Goal: Book appointment/travel/reservation

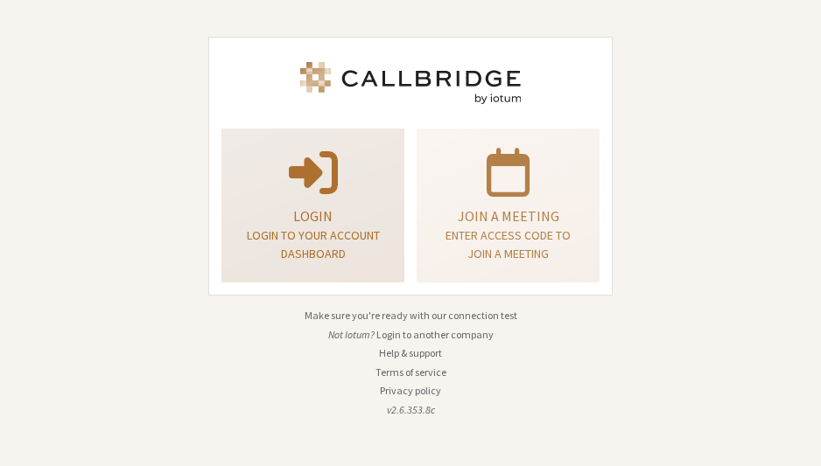
click at [382, 234] on div "Login Login to your account dashboard" at bounding box center [313, 206] width 164 height 141
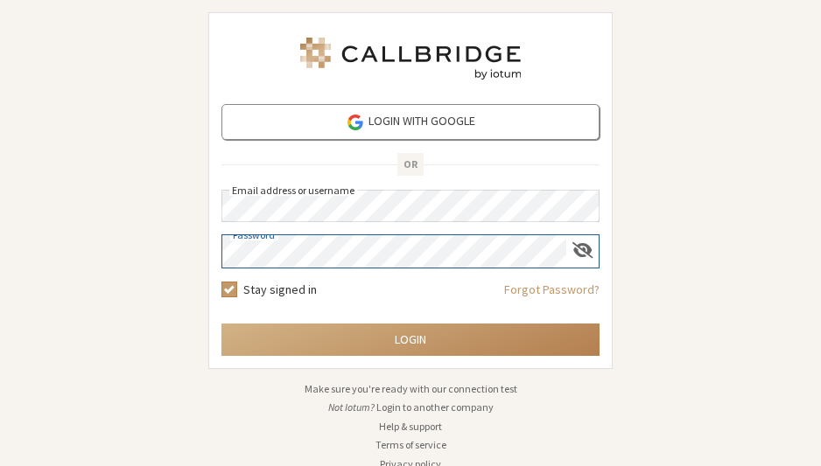
click at [403, 340] on button "Login" at bounding box center [410, 340] width 378 height 32
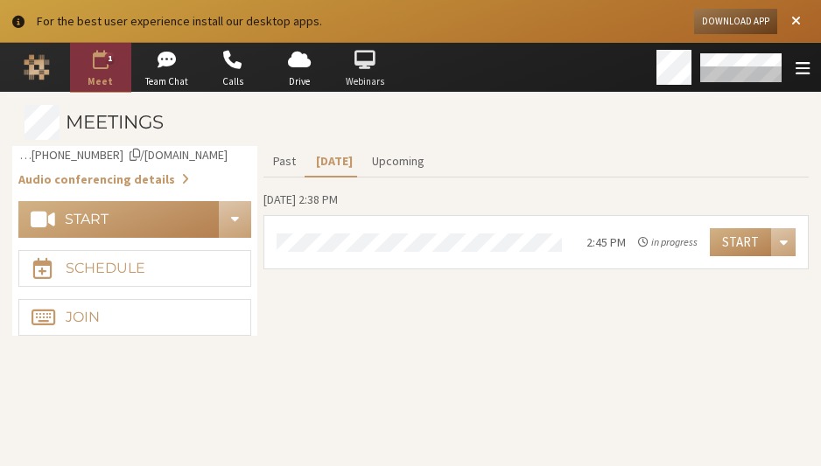
click at [344, 51] on span "button" at bounding box center [364, 60] width 61 height 28
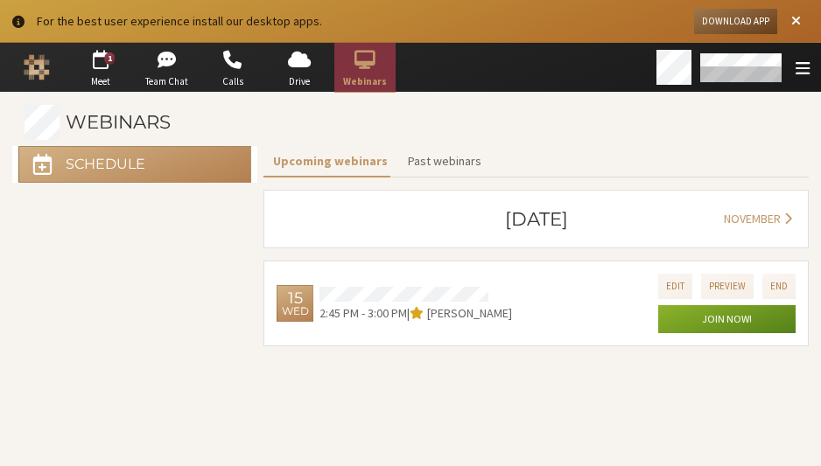
click at [155, 173] on button "Schedule" at bounding box center [134, 164] width 233 height 37
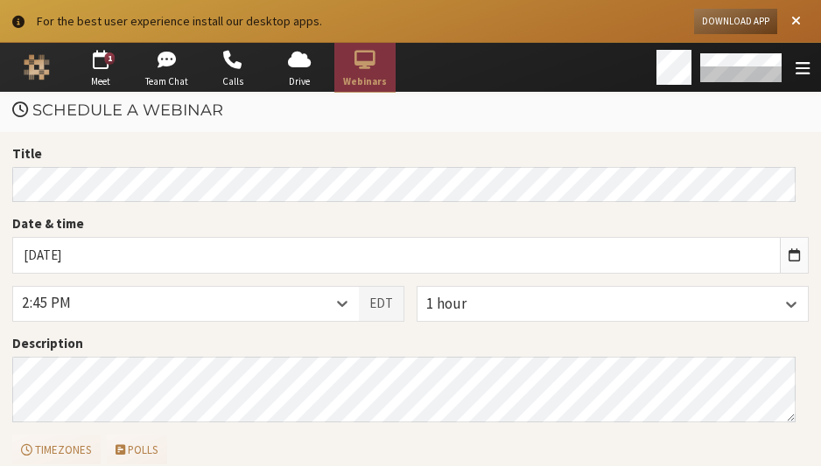
scroll to position [8, 0]
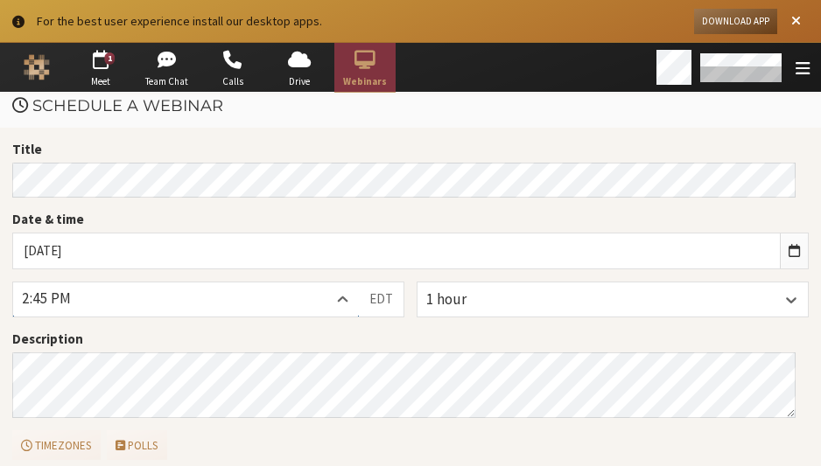
click at [312, 287] on div "2:45 PM" at bounding box center [186, 300] width 346 height 35
click at [329, 294] on div at bounding box center [342, 300] width 32 height 35
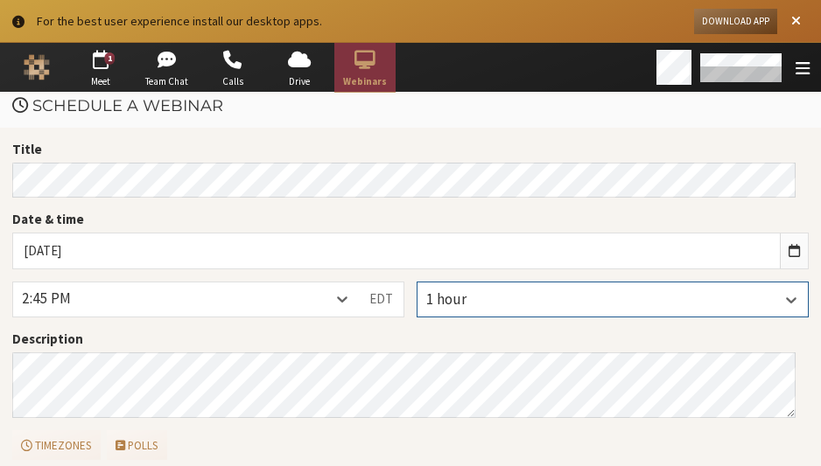
click at [536, 296] on div "1 hour" at bounding box center [612, 300] width 390 height 34
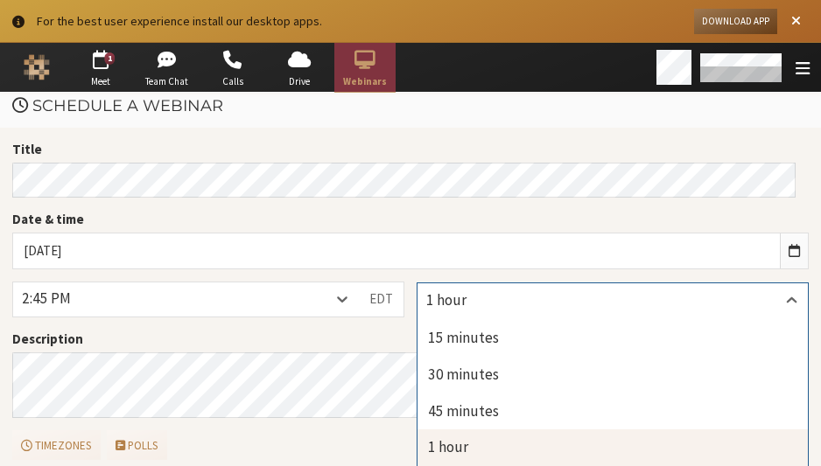
click at [536, 296] on input "text" at bounding box center [520, 301] width 189 height 18
